Goal: Information Seeking & Learning: Learn about a topic

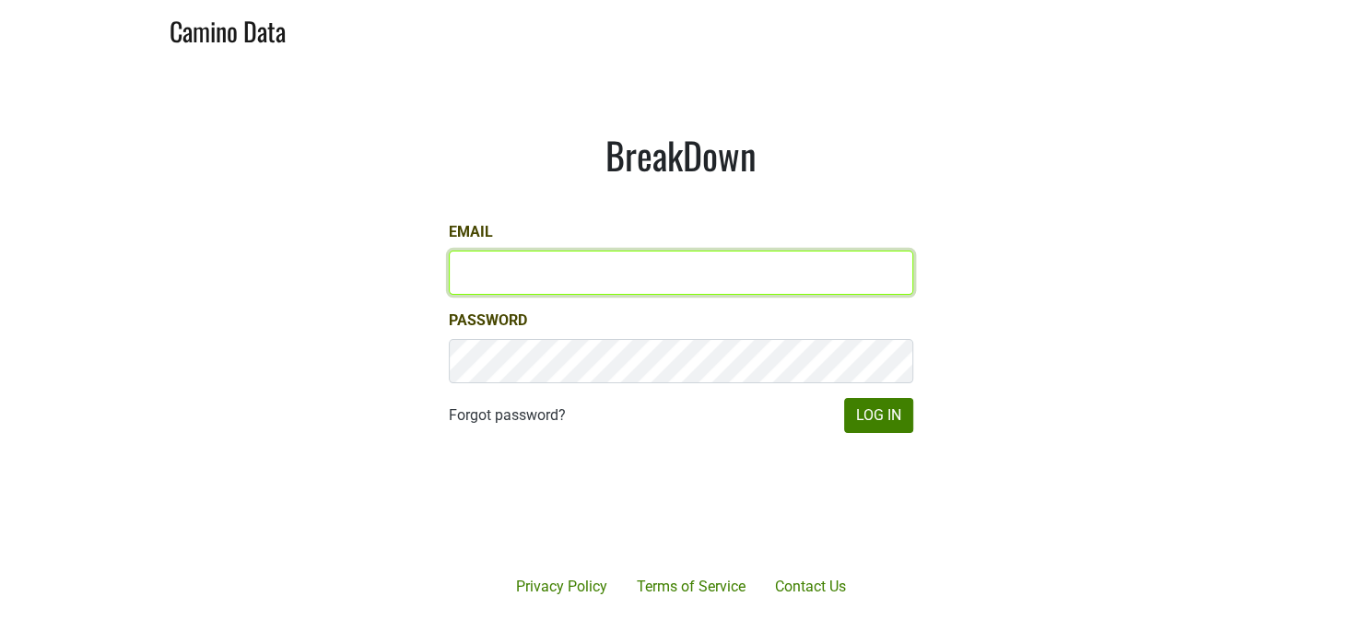
click at [567, 291] on input "Email" at bounding box center [681, 273] width 464 height 44
type input "katie@dallavallevineyards.com"
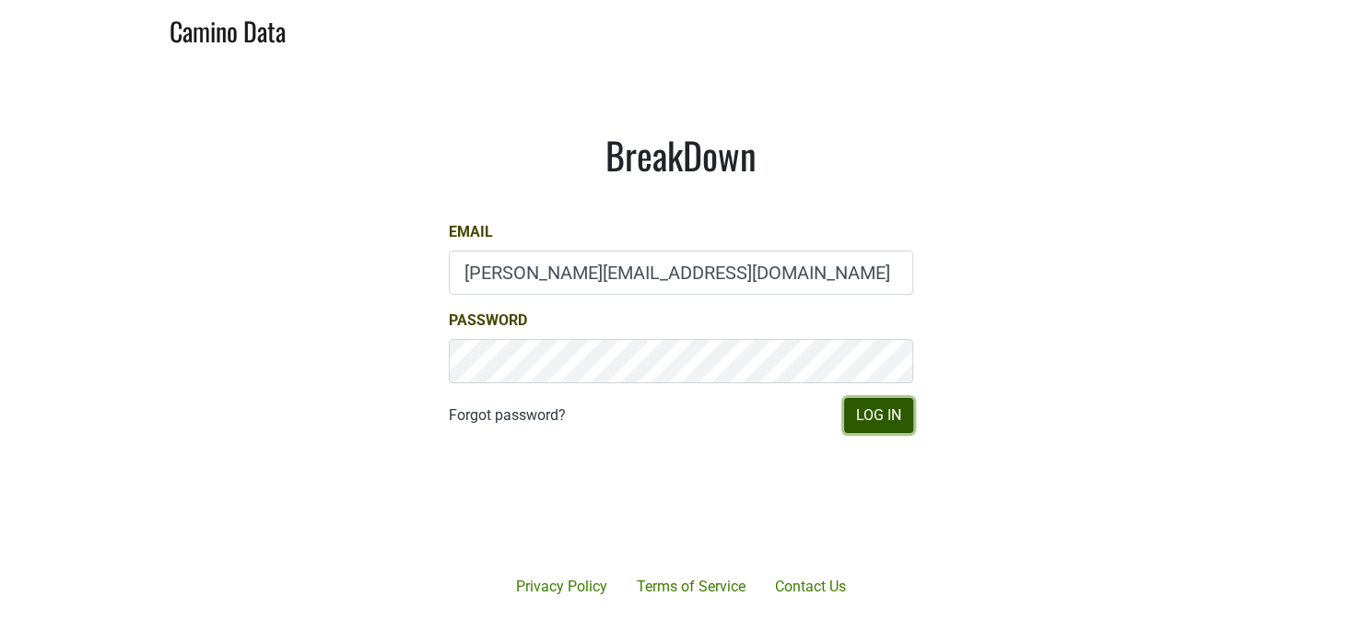
click at [887, 409] on button "Log In" at bounding box center [878, 415] width 69 height 35
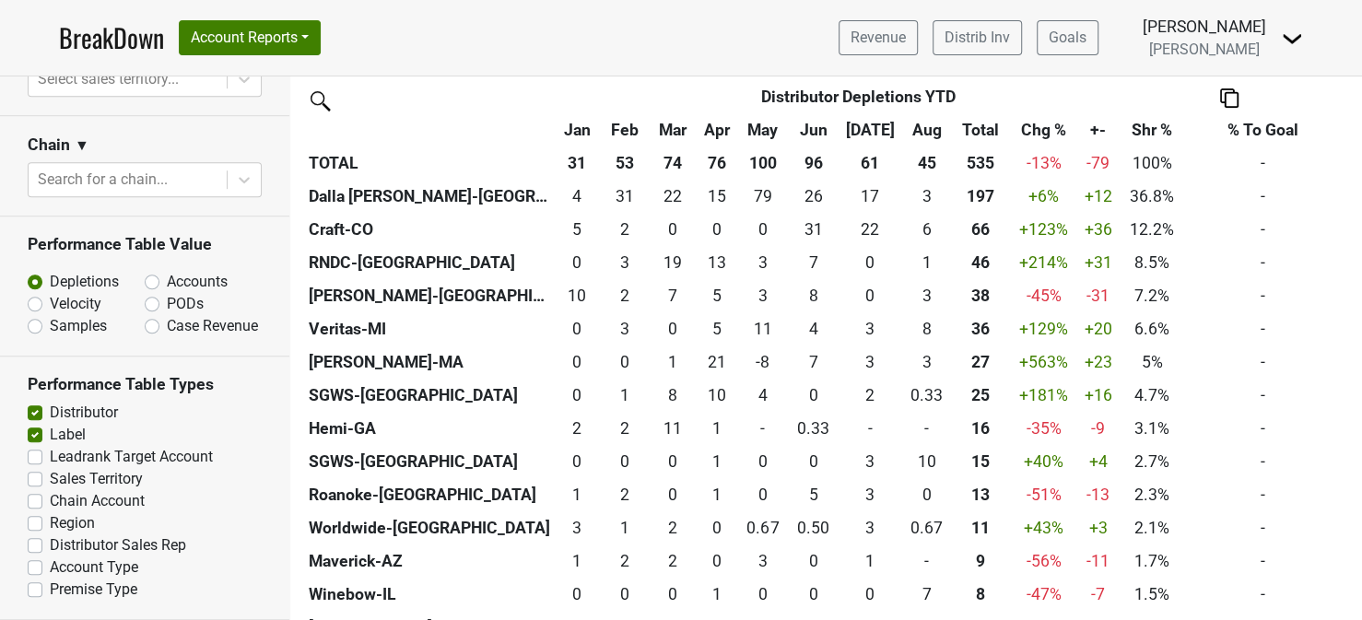
scroll to position [553, 0]
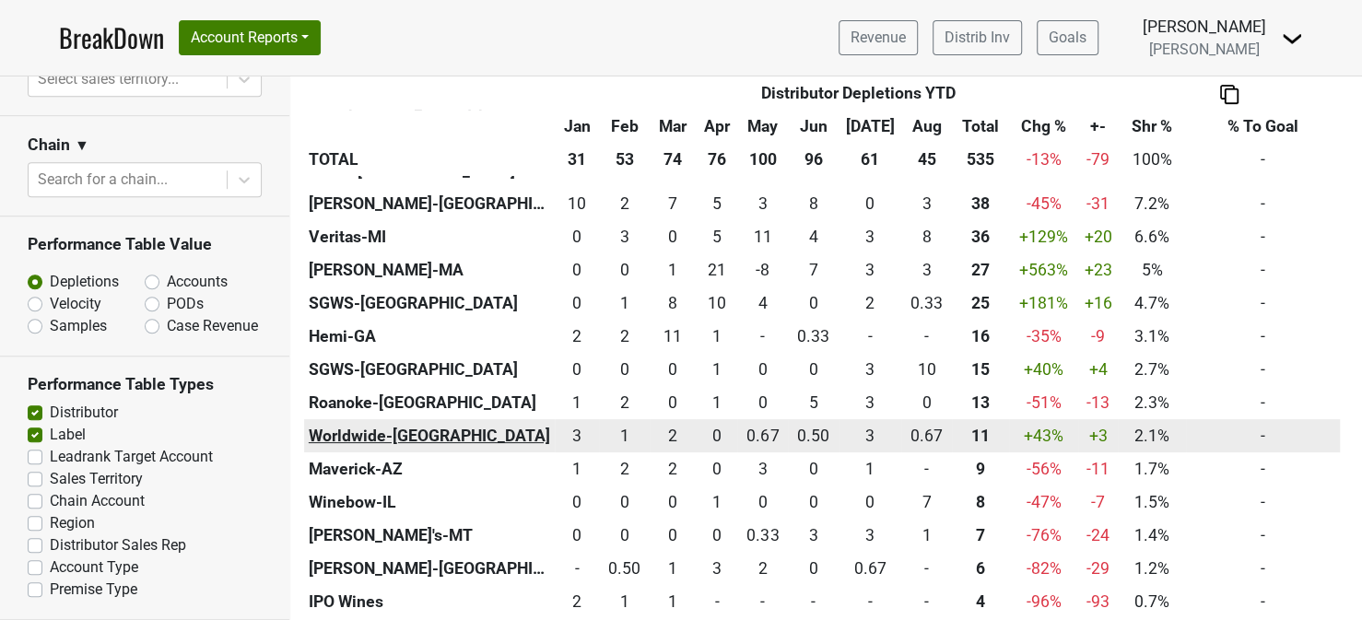
click at [362, 436] on th "Worldwide-[GEOGRAPHIC_DATA]" at bounding box center [429, 435] width 251 height 33
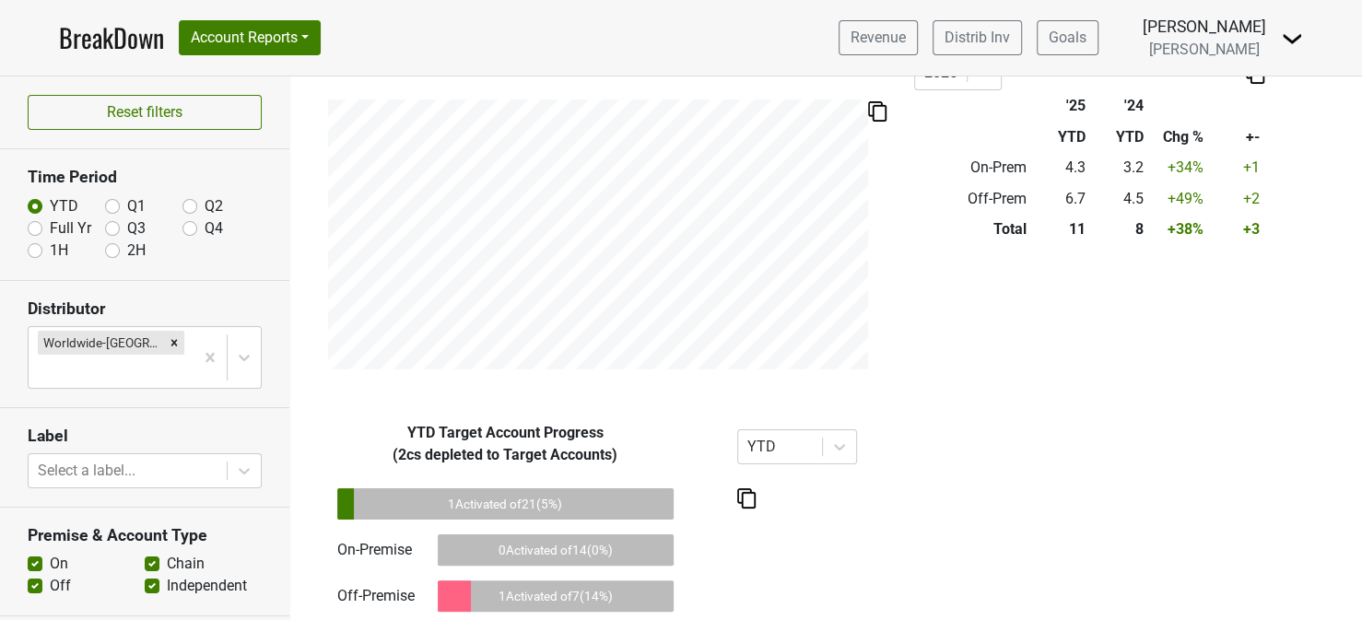
scroll to position [1056, 0]
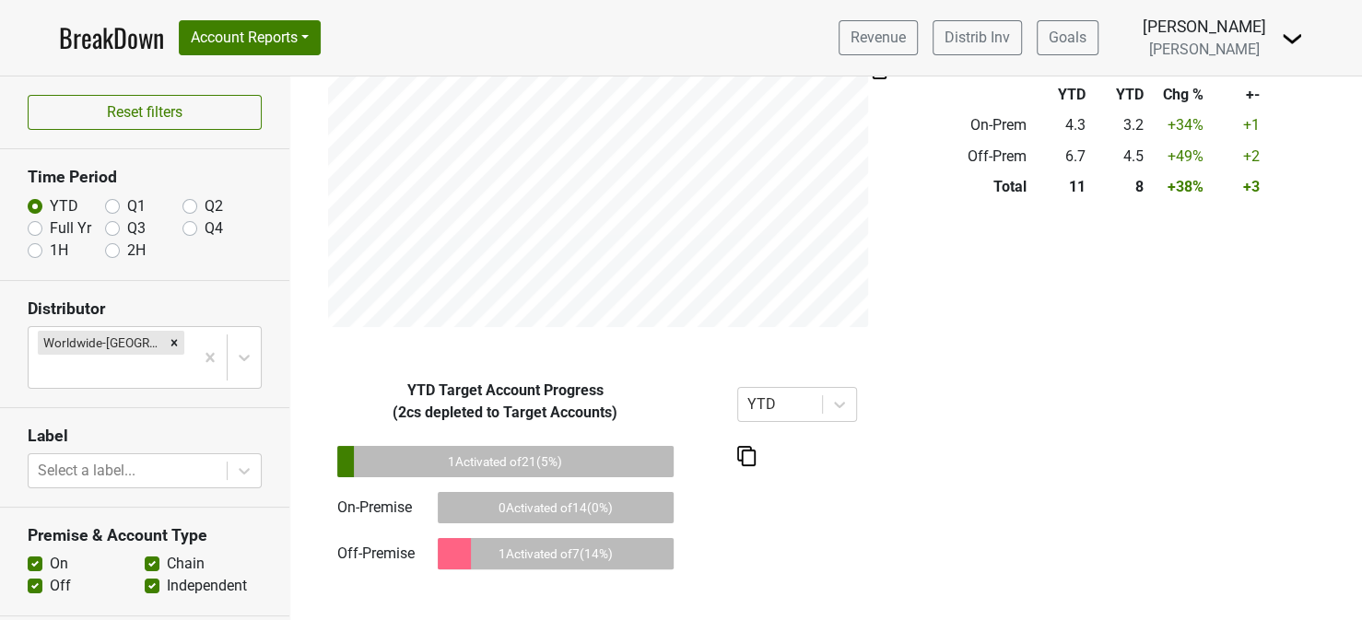
click at [50, 575] on label "Off" at bounding box center [60, 586] width 21 height 22
click at [37, 575] on input "Off" at bounding box center [35, 584] width 15 height 18
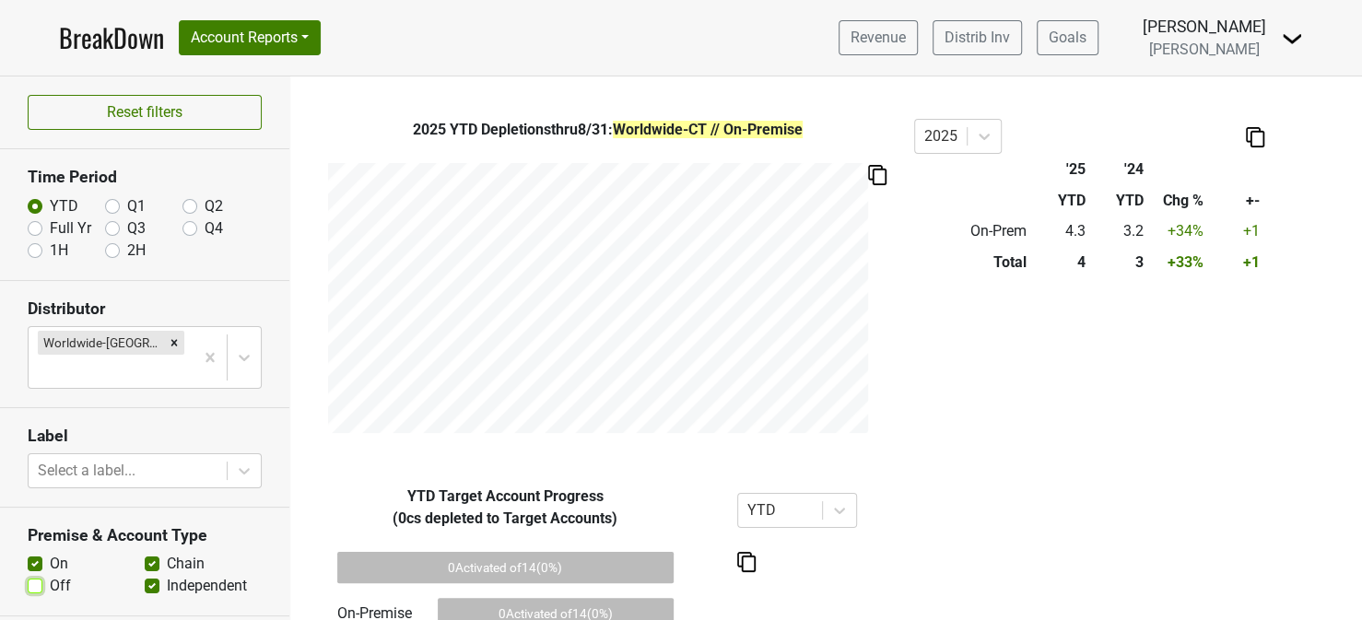
scroll to position [1010, 0]
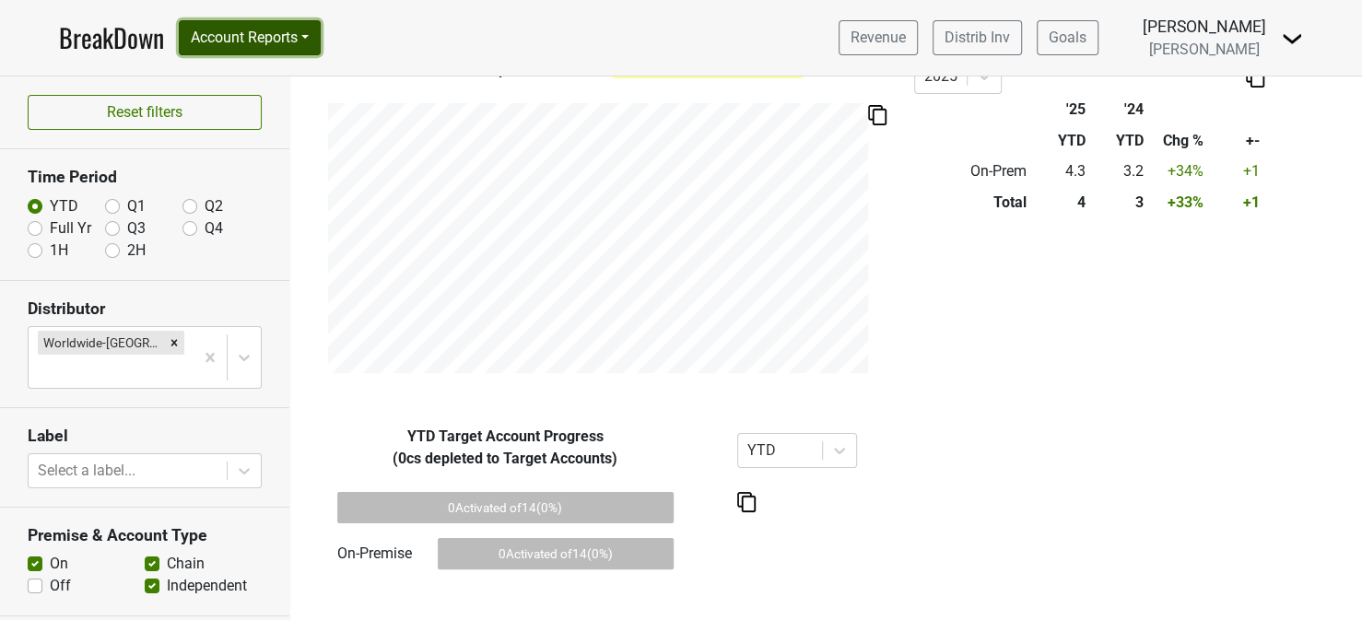
click at [263, 33] on button "Account Reports" at bounding box center [250, 37] width 142 height 35
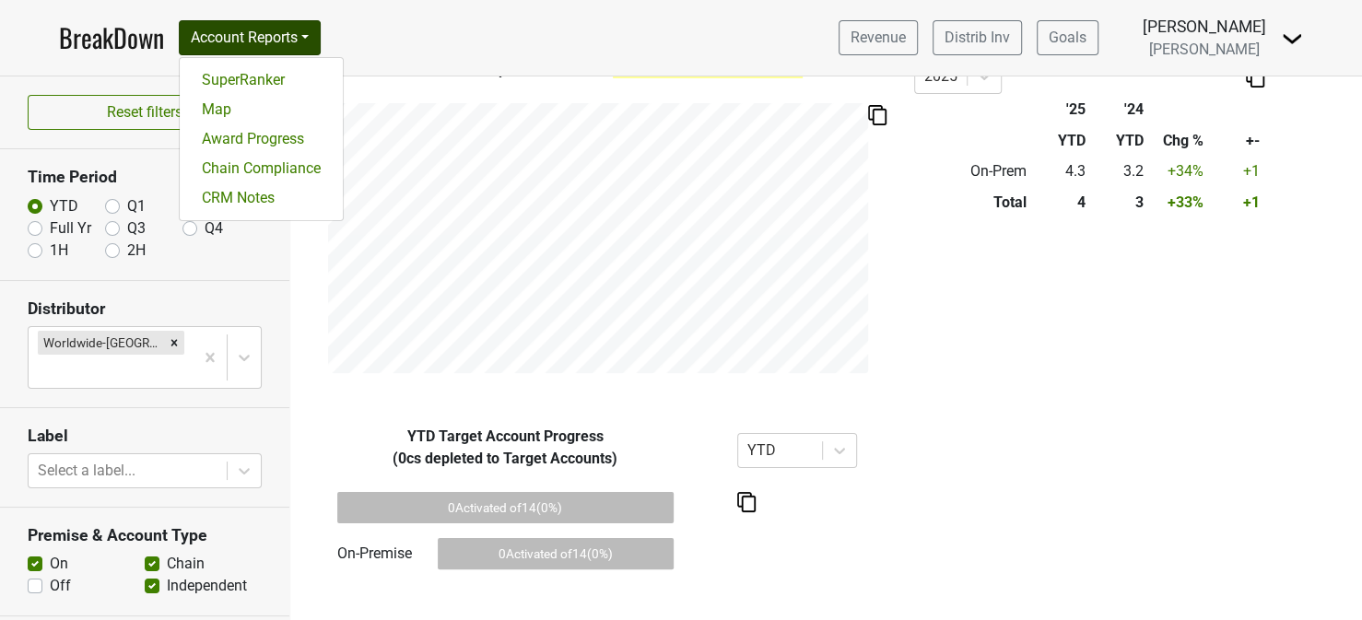
click at [430, 24] on nav "BreakDown Account Reports SuperRanker Map Award Progress Chain Compliance CRM N…" at bounding box center [680, 38] width 1273 height 76
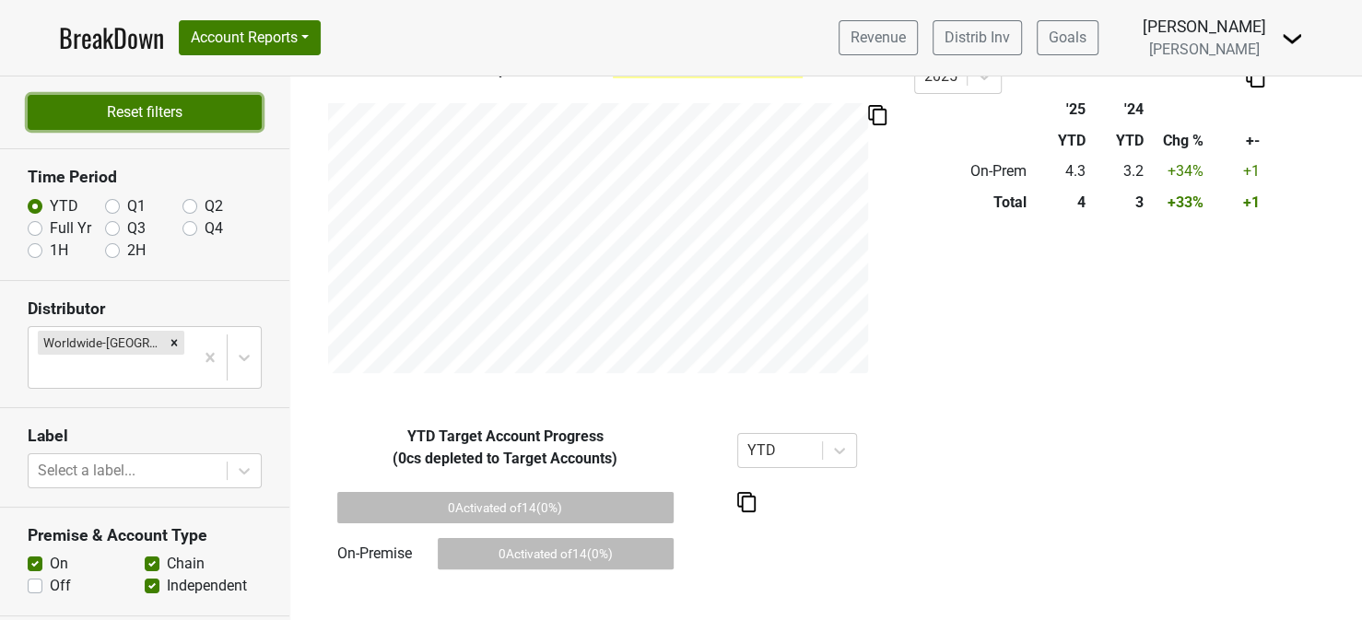
click at [138, 110] on button "Reset filters" at bounding box center [145, 112] width 234 height 35
checkbox input "true"
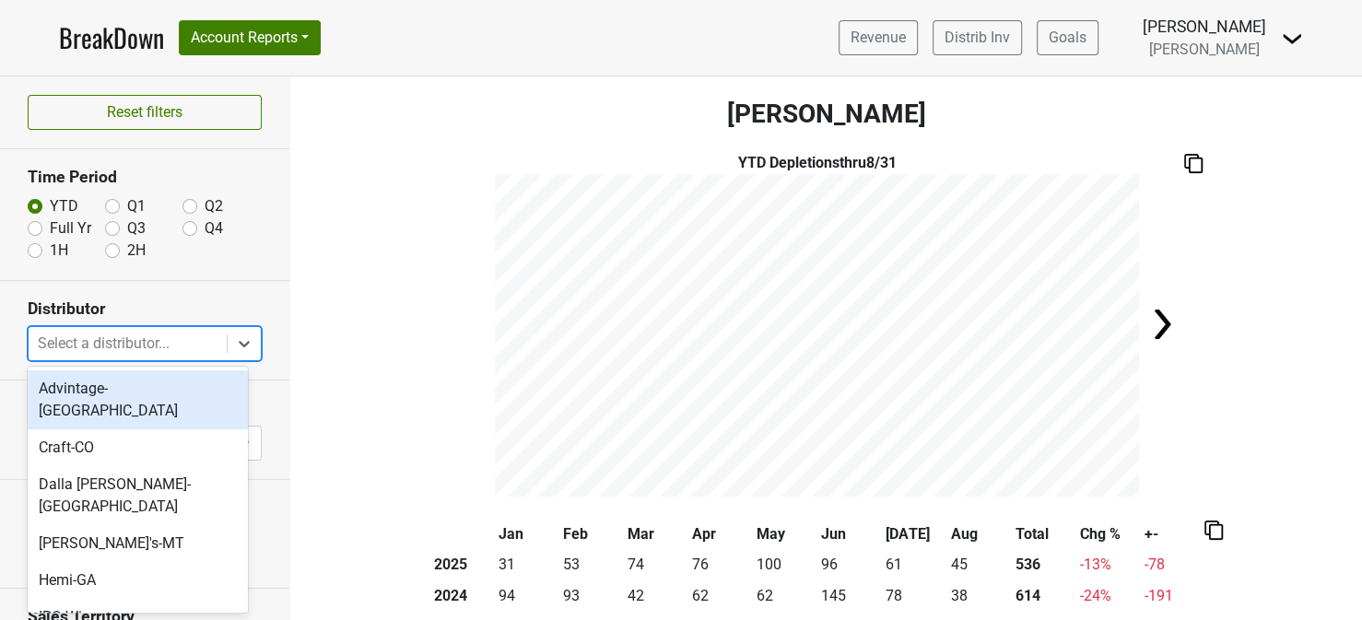
click at [59, 354] on div at bounding box center [128, 344] width 180 height 26
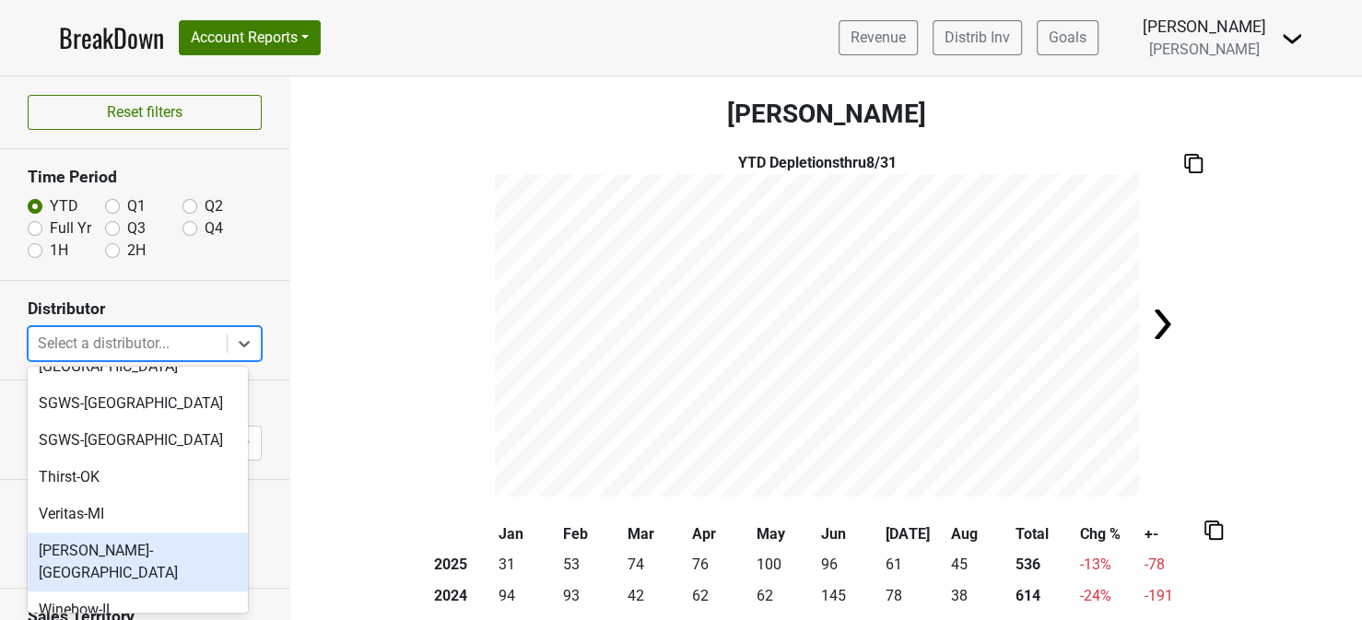
scroll to position [571, 0]
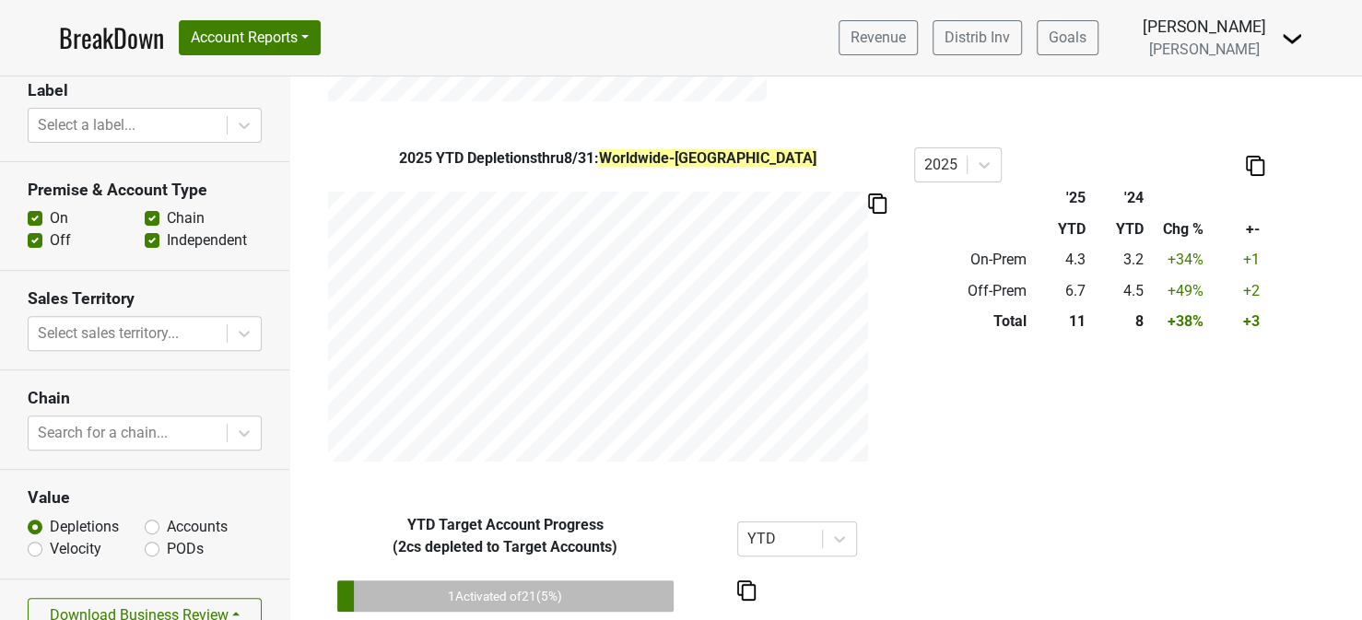
scroll to position [1056, 0]
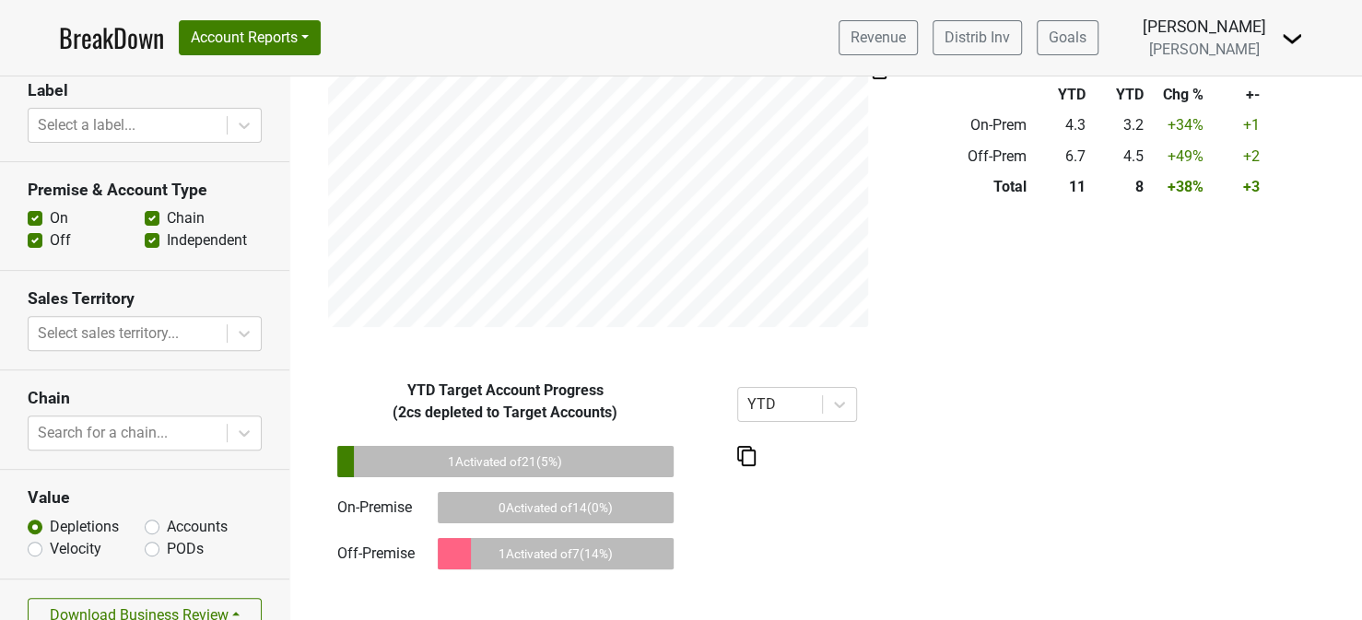
click at [167, 516] on label "Accounts" at bounding box center [197, 527] width 61 height 22
click at [145, 516] on input "Accounts" at bounding box center [152, 525] width 15 height 18
radio input "true"
click at [194, 598] on button "Download Business Review" at bounding box center [145, 615] width 234 height 35
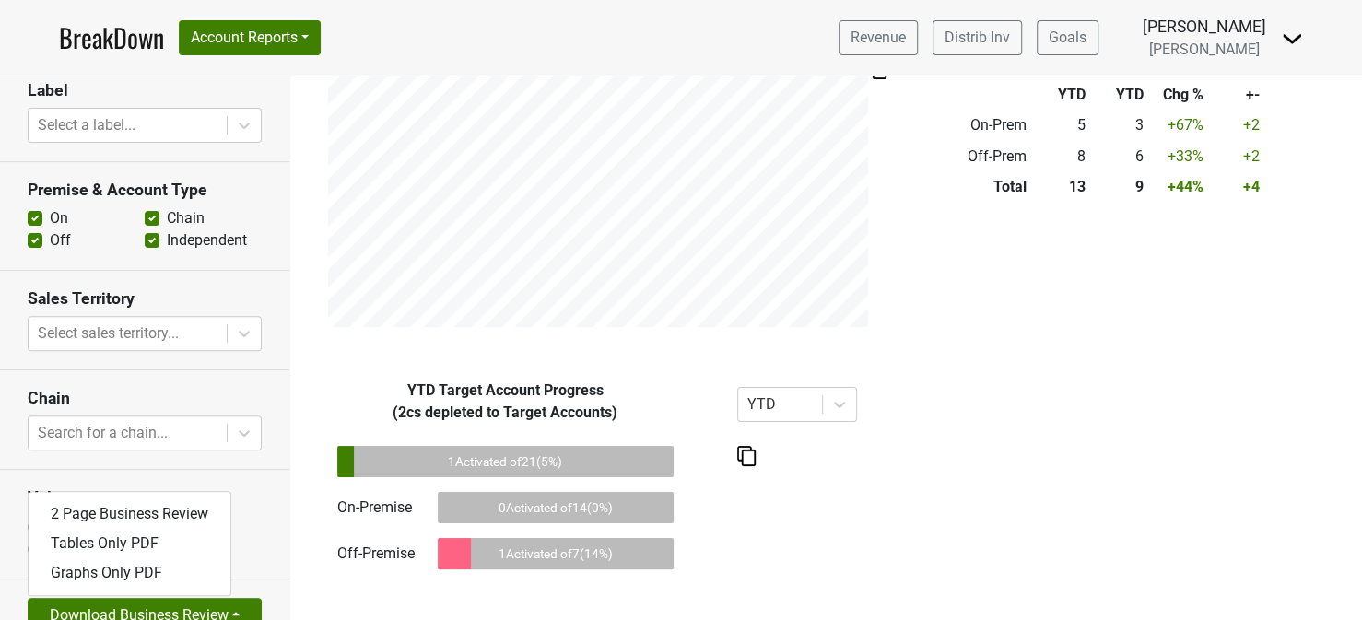
click at [261, 490] on section "Value Depletions Accounts Velocity PODs" at bounding box center [144, 524] width 289 height 109
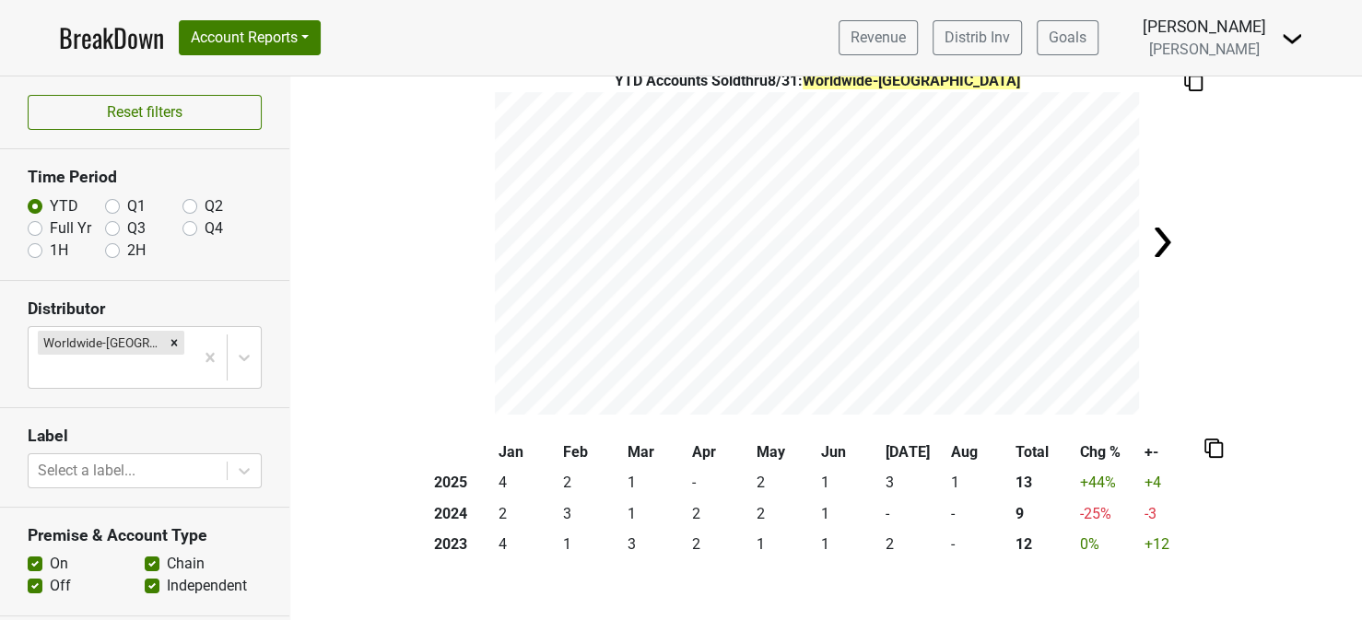
scroll to position [0, 0]
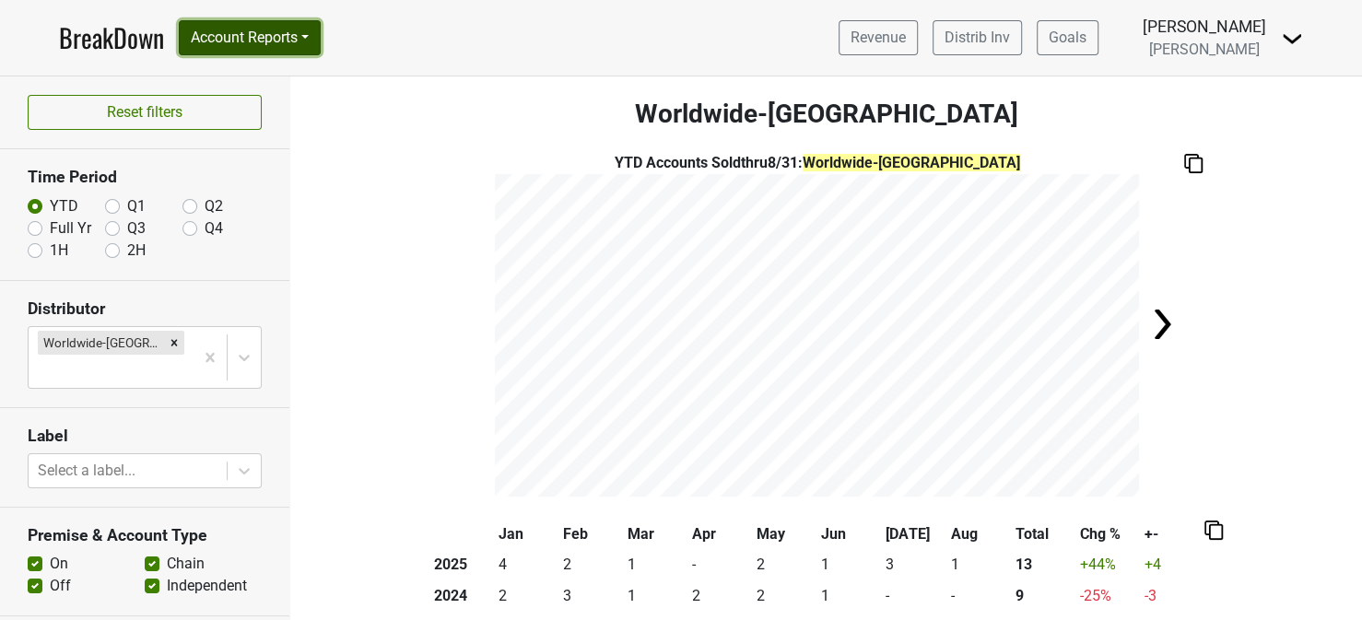
click at [297, 30] on button "Account Reports" at bounding box center [250, 37] width 142 height 35
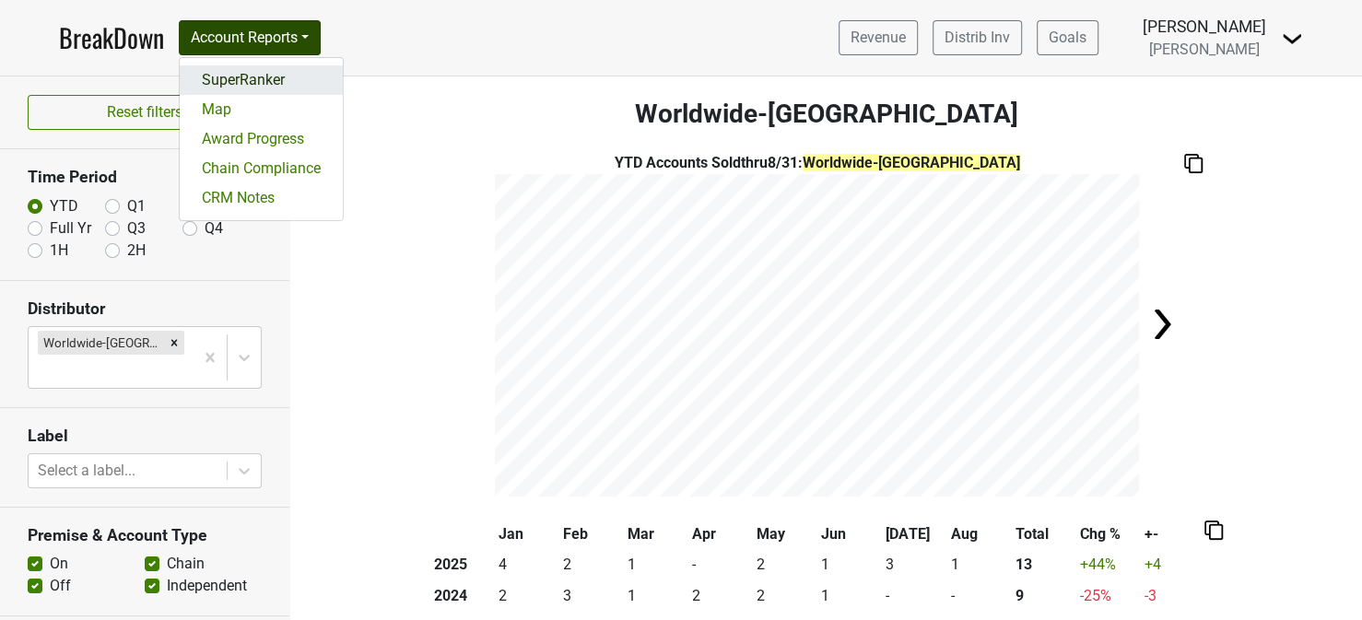
click at [271, 65] on link "SuperRanker" at bounding box center [261, 79] width 163 height 29
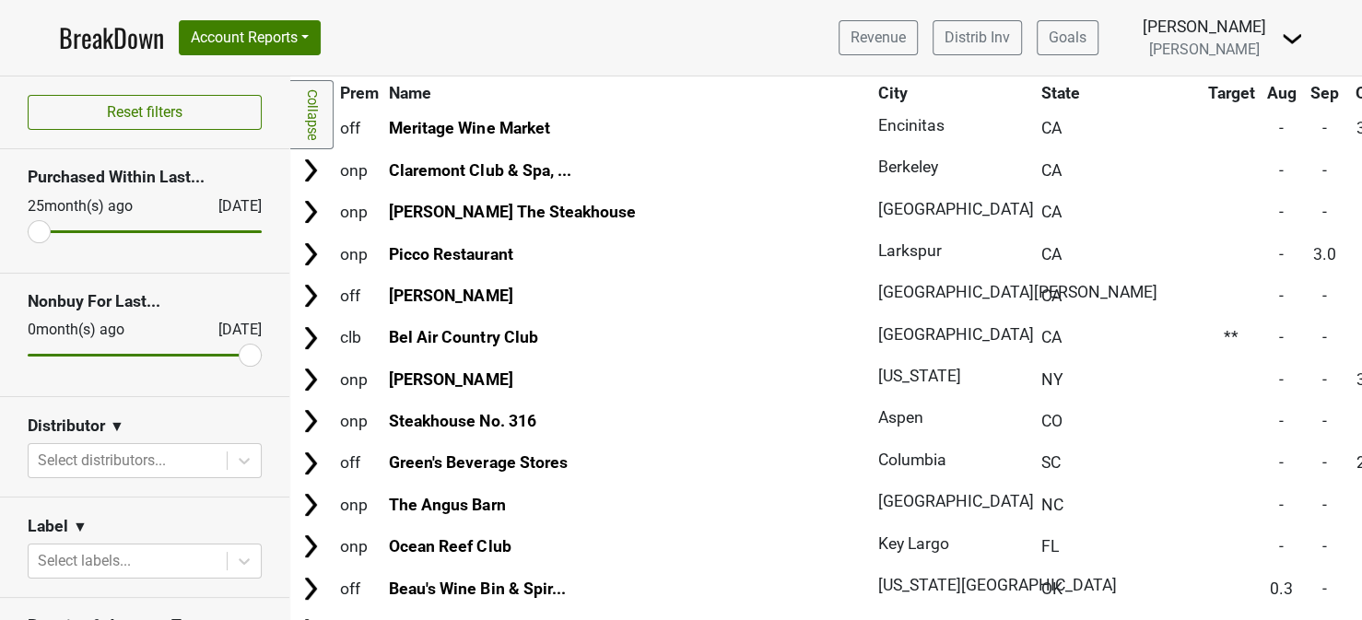
scroll to position [4330, 0]
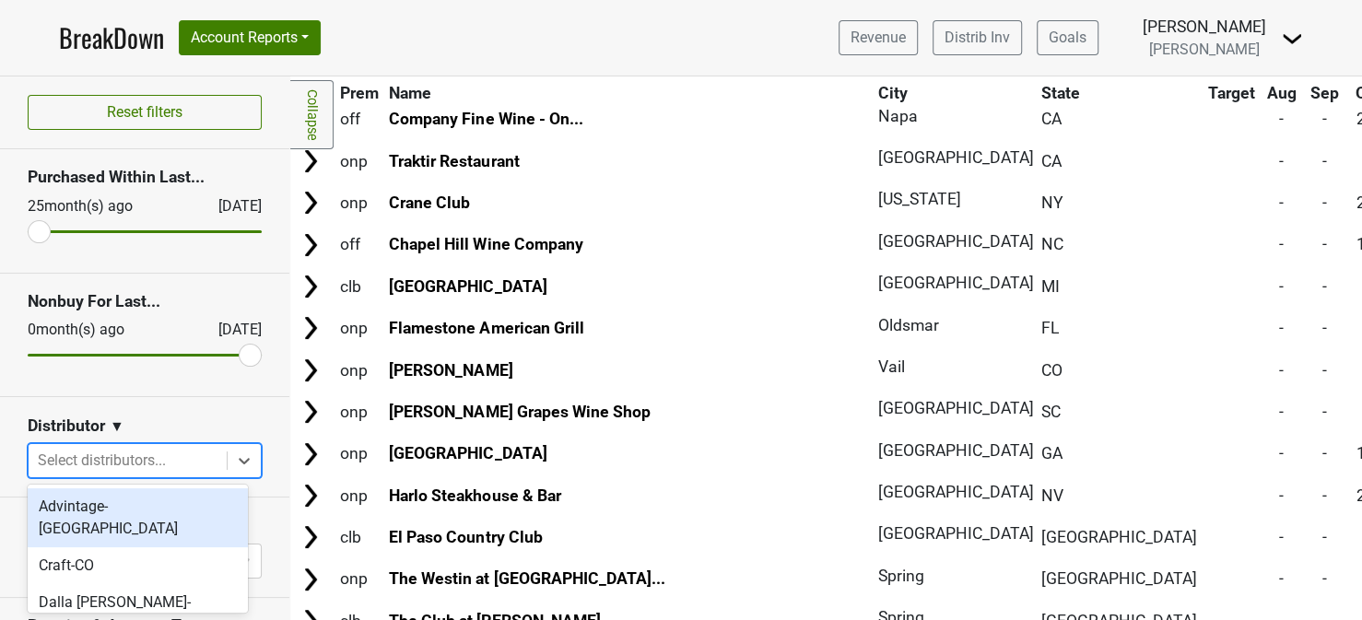
click at [111, 456] on div at bounding box center [128, 461] width 180 height 26
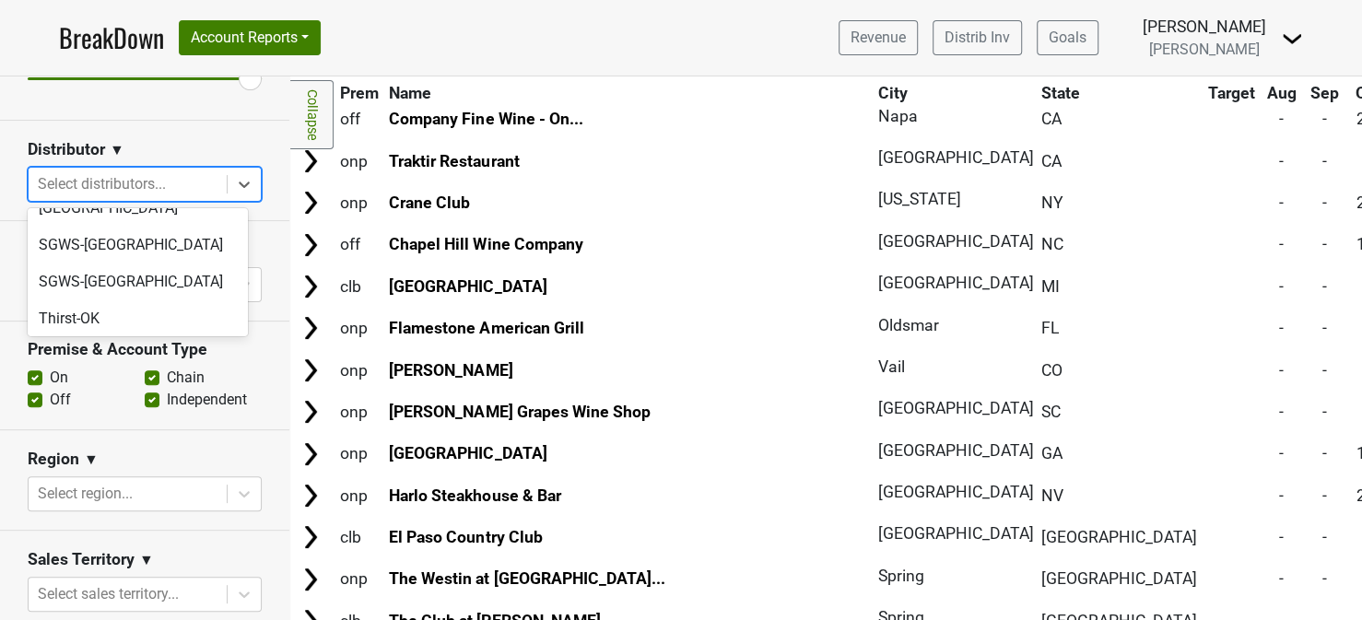
scroll to position [688, 0]
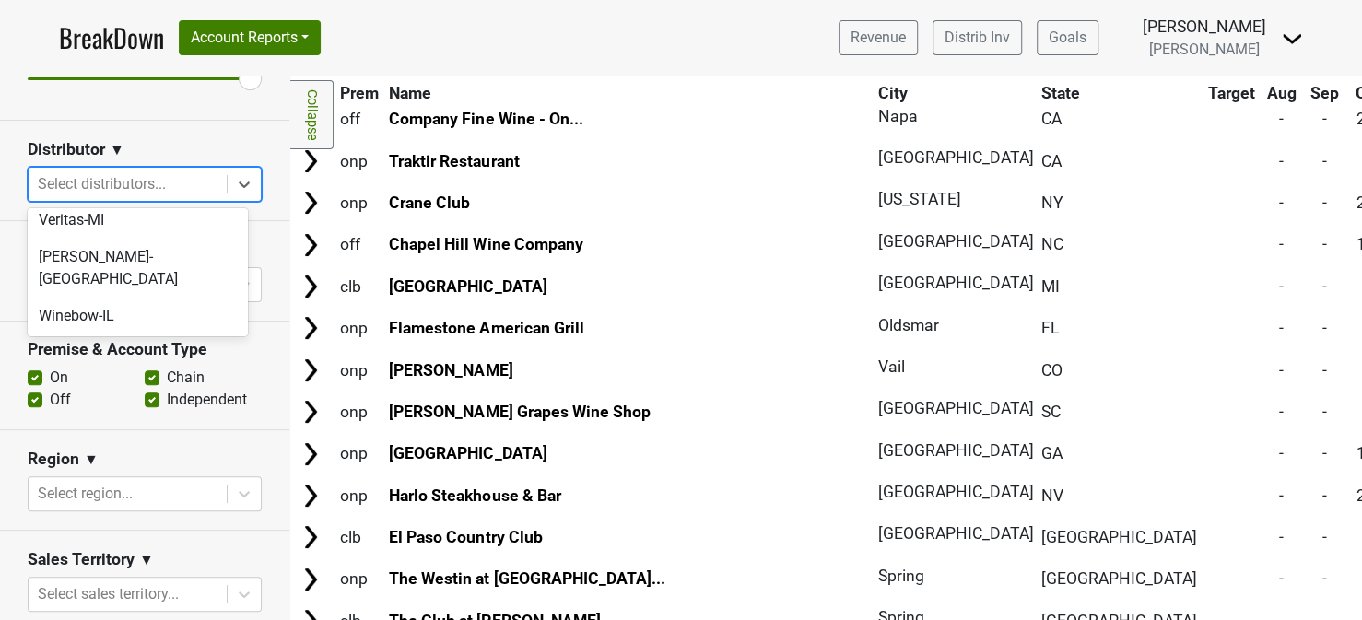
click at [107, 430] on div "Worldwide-[GEOGRAPHIC_DATA]" at bounding box center [138, 459] width 220 height 59
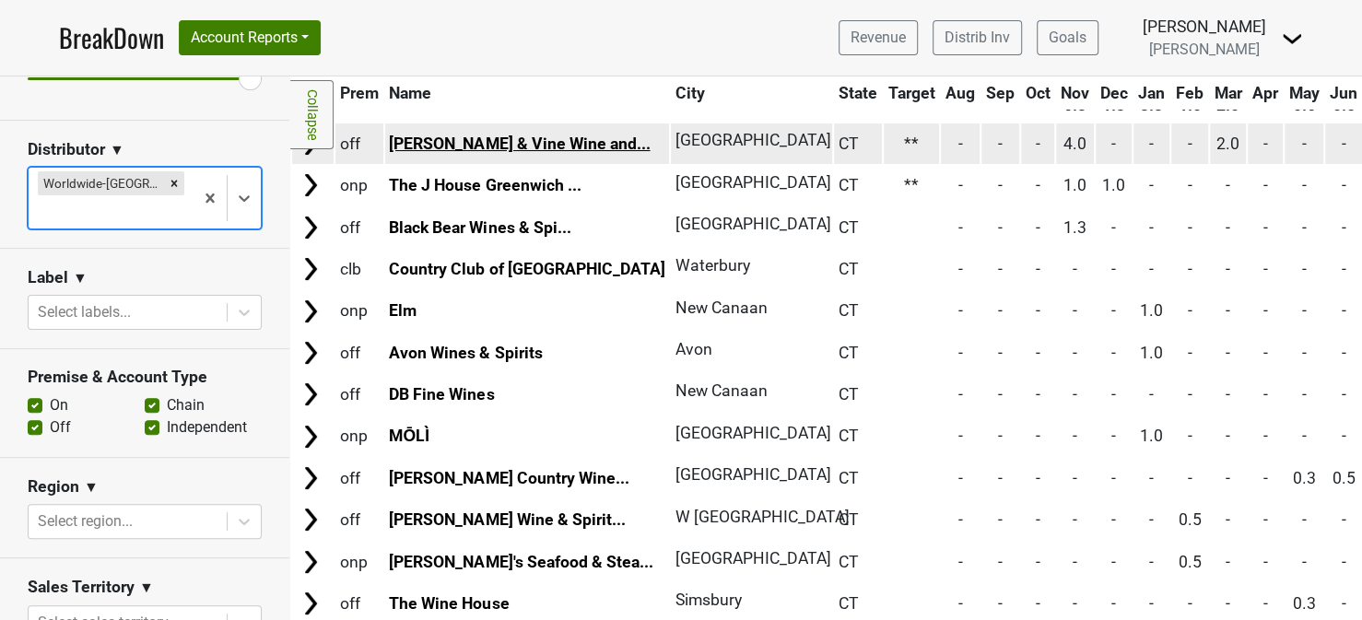
scroll to position [0, 0]
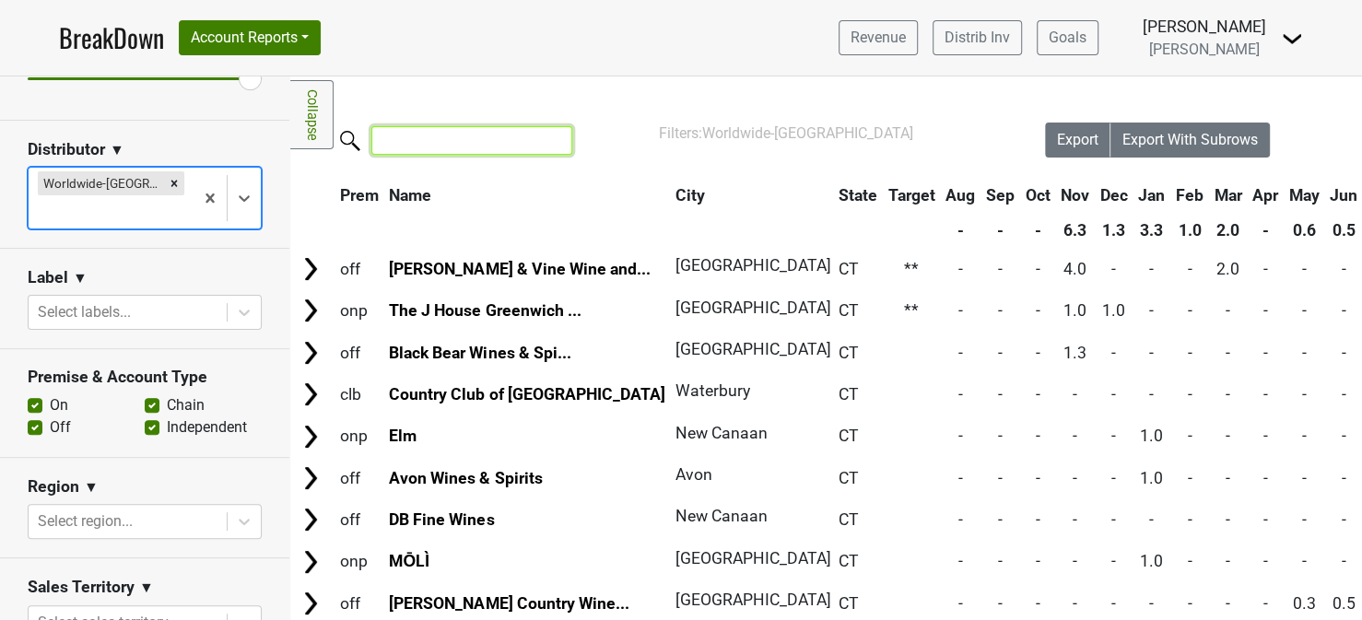
click at [453, 143] on input "search" at bounding box center [471, 140] width 201 height 29
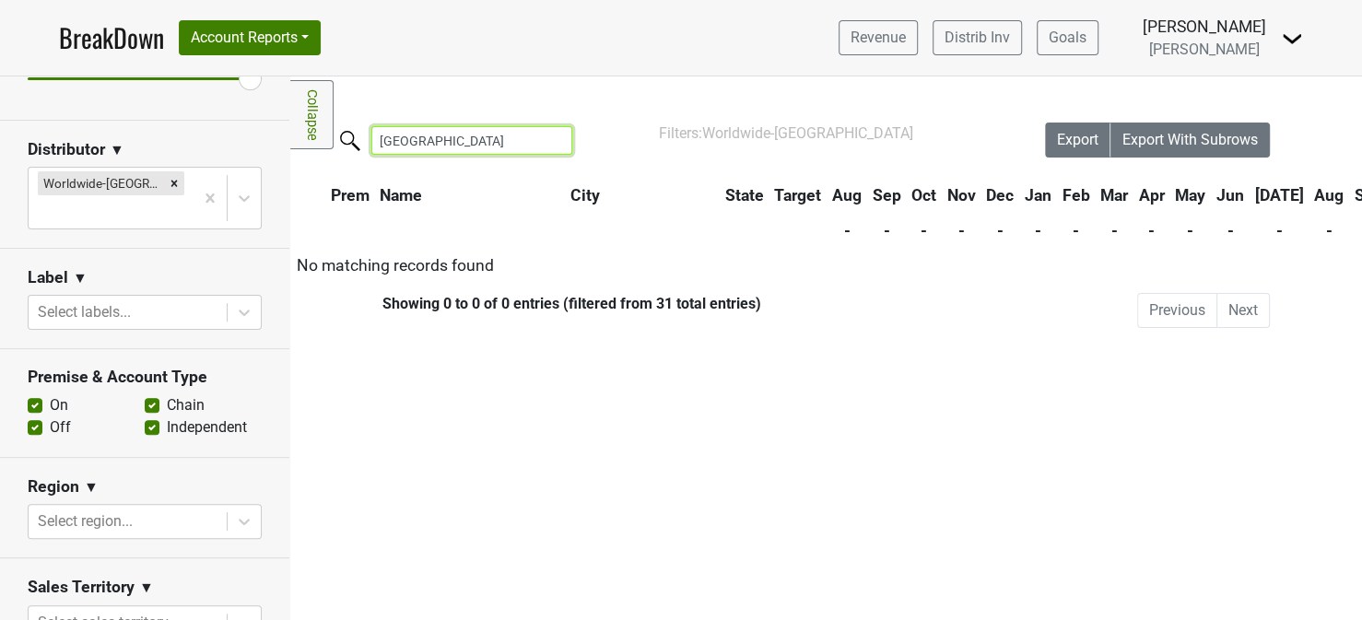
type input "north house"
click at [488, 398] on div "Filters Collapse Loading, please wait... Please wait, your file is being downlo…" at bounding box center [825, 348] width 1071 height 544
click at [601, 431] on div "Filters Collapse Loading, please wait... Please wait, your file is being downlo…" at bounding box center [825, 348] width 1071 height 544
